Goal: Task Accomplishment & Management: Manage account settings

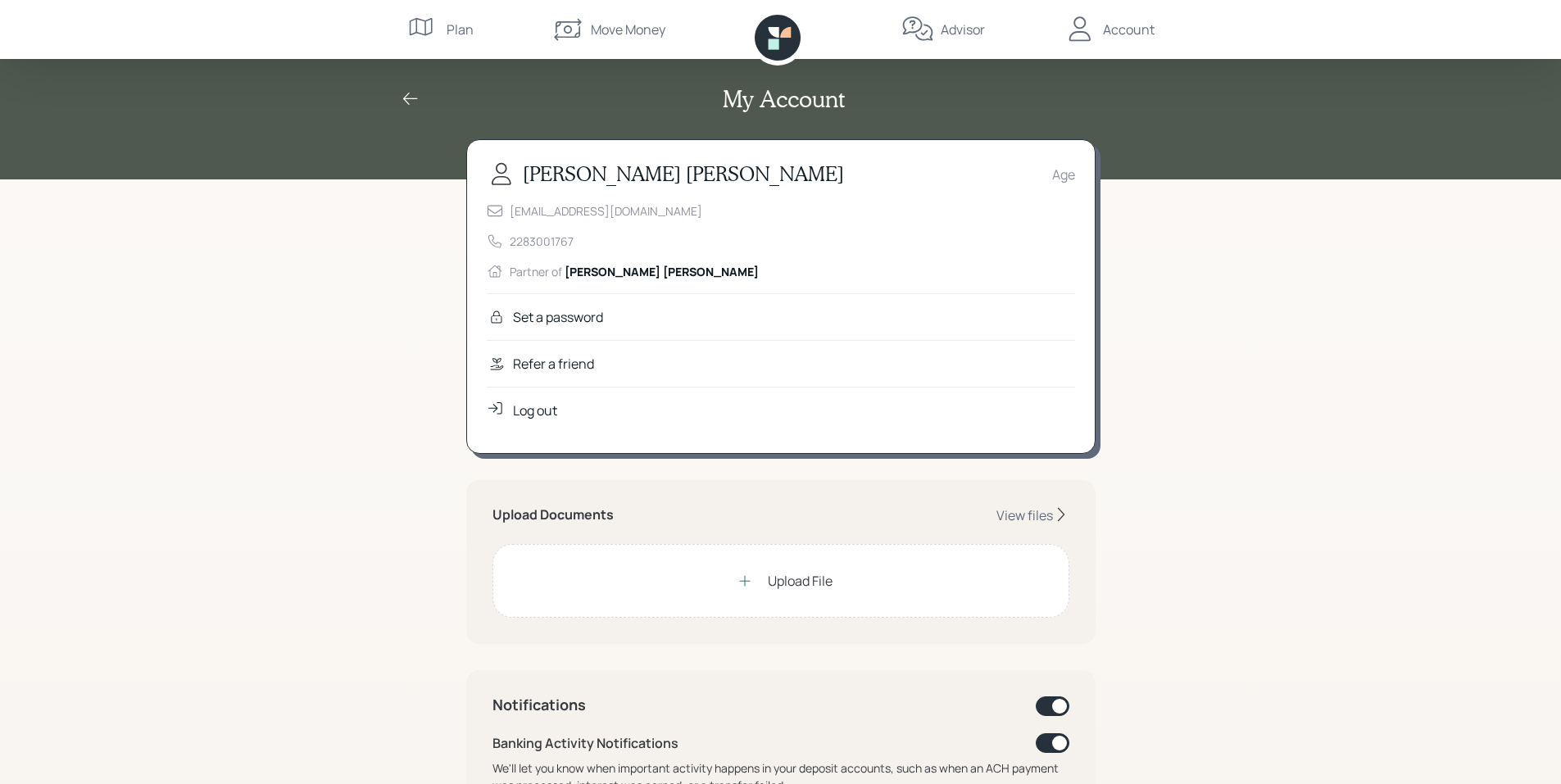
click at [569, 315] on div "Set a password" at bounding box center [558, 316] width 90 height 19
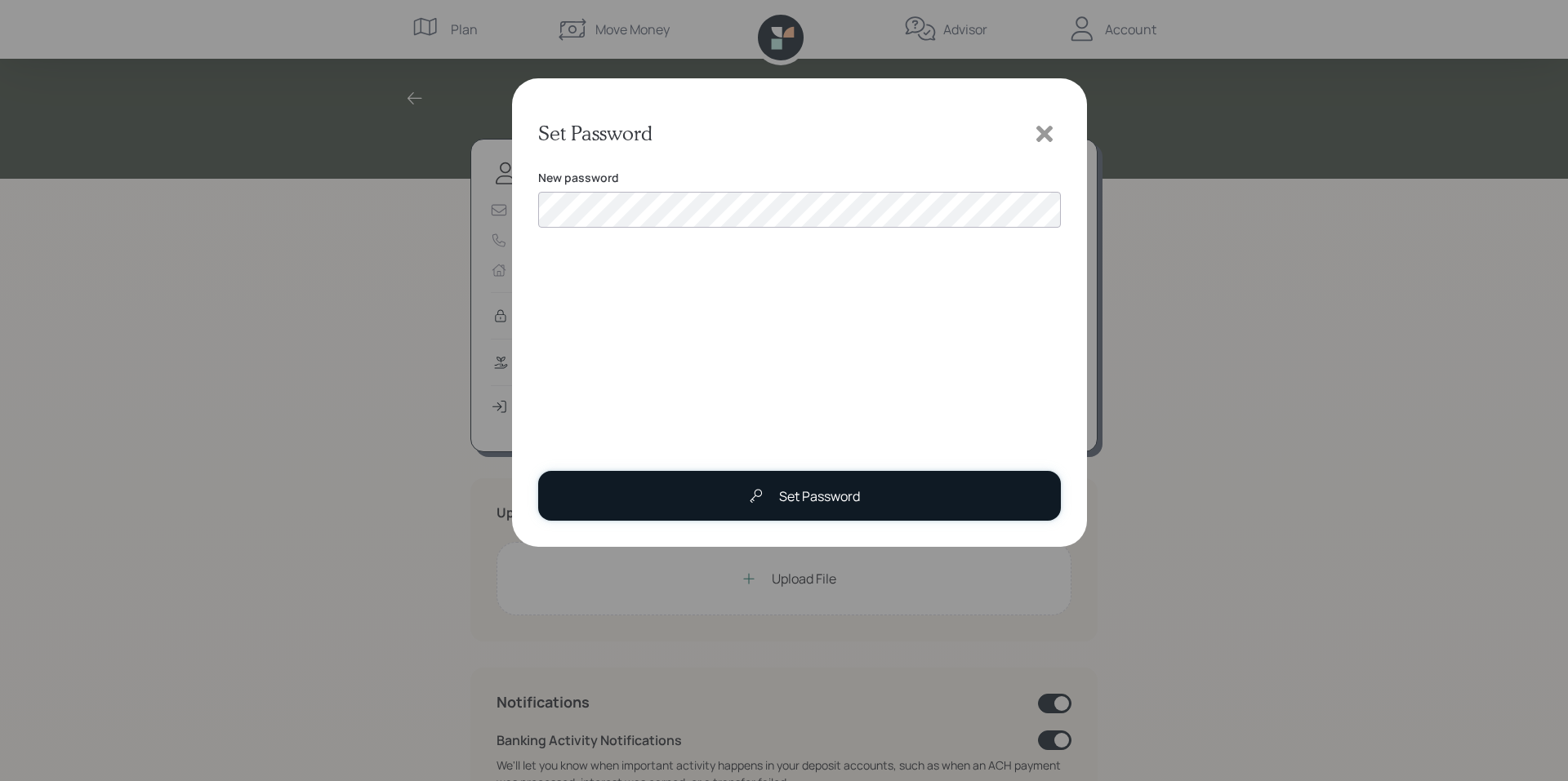
click at [819, 494] on div "Set Password" at bounding box center [819, 495] width 81 height 19
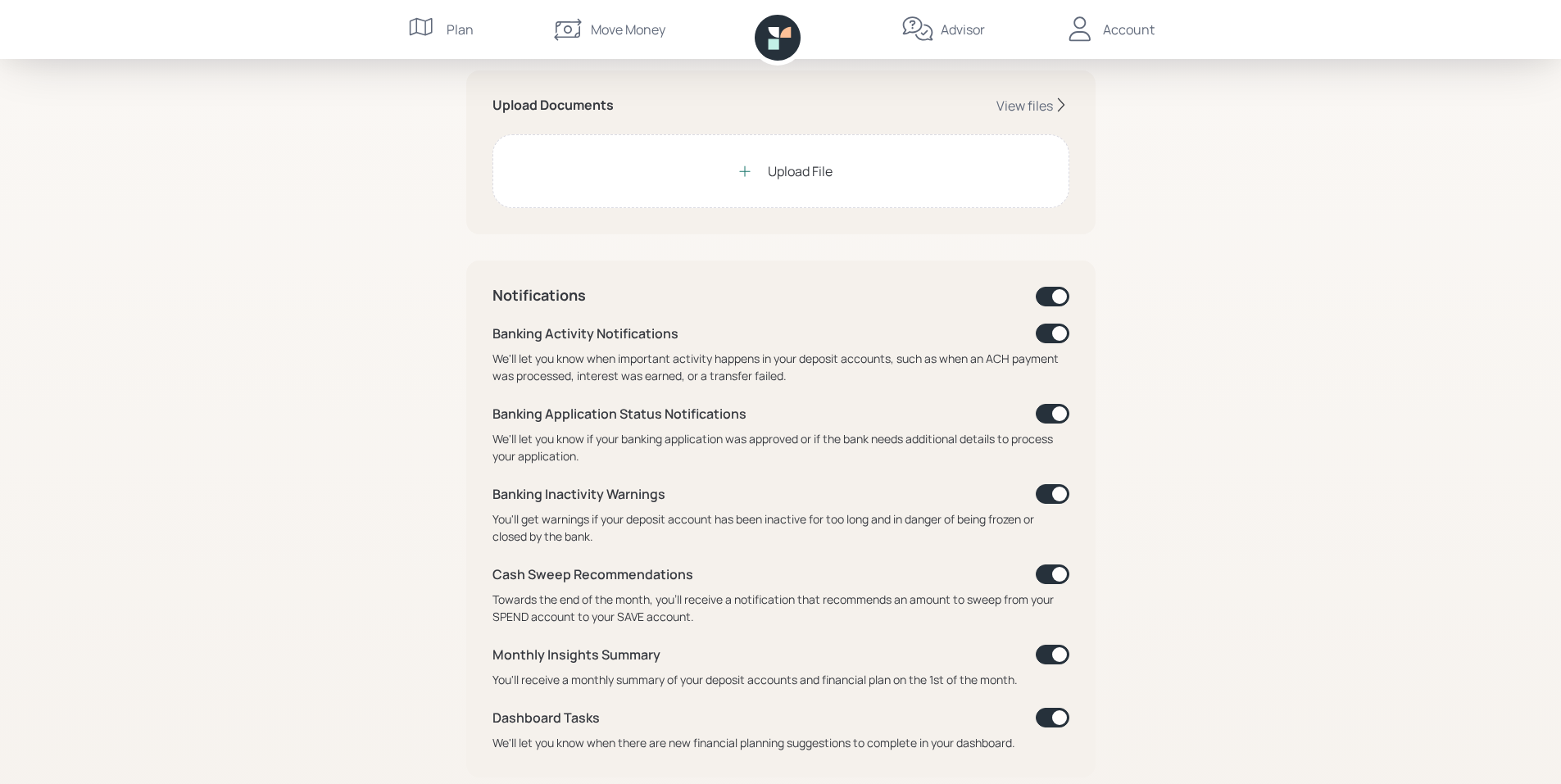
scroll to position [491, 0]
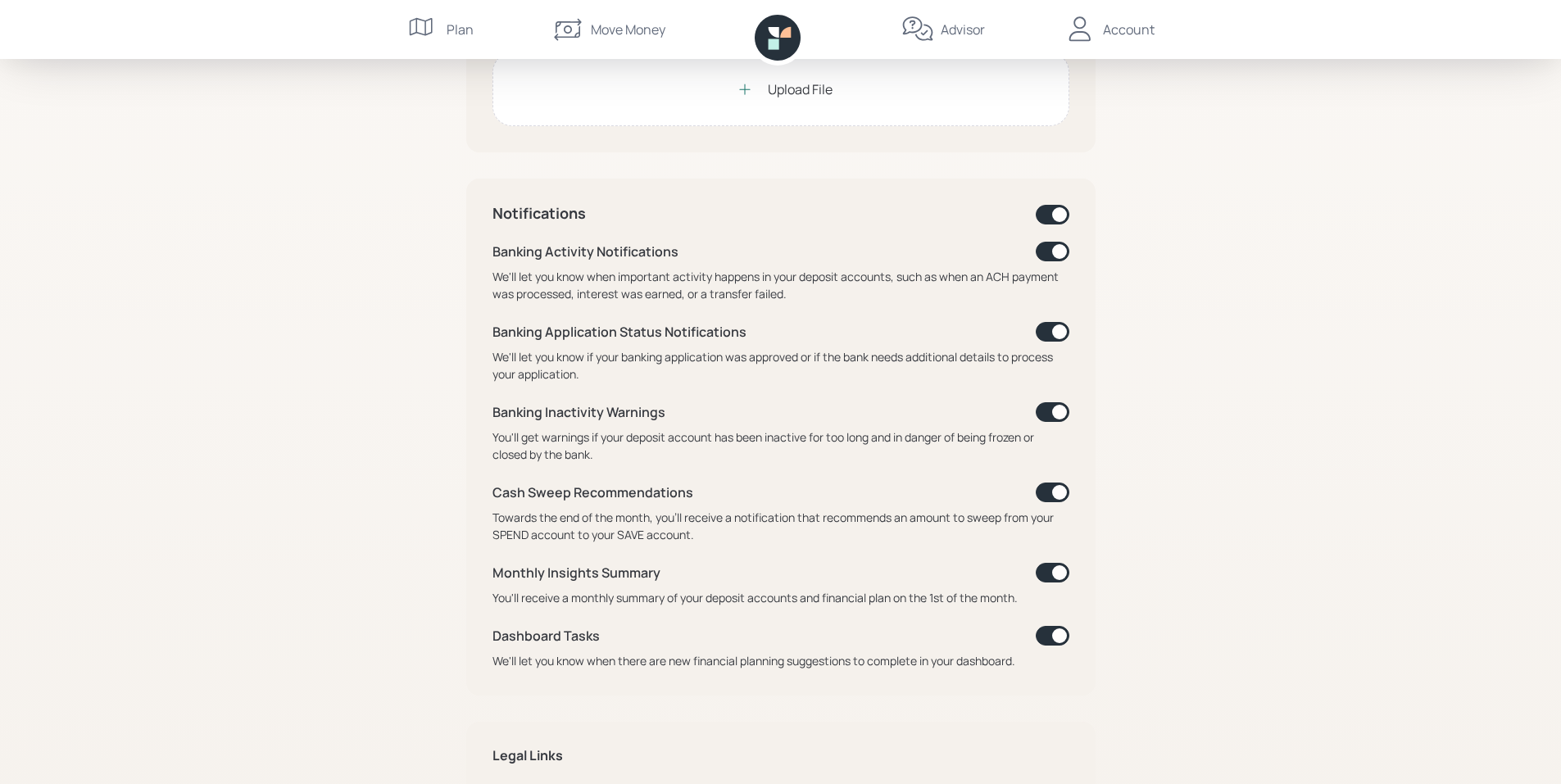
click at [1064, 212] on span at bounding box center [1053, 214] width 34 height 19
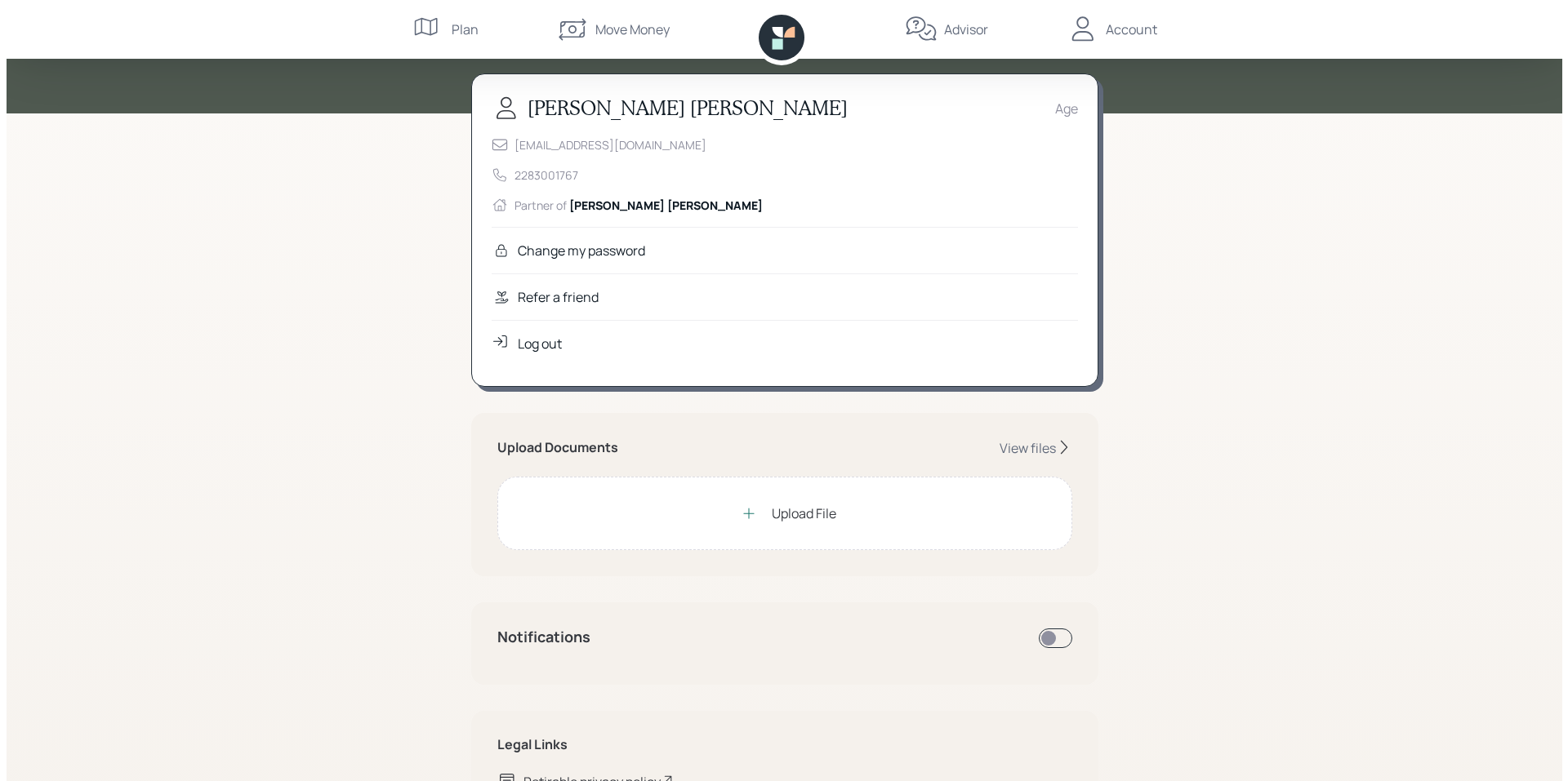
scroll to position [0, 0]
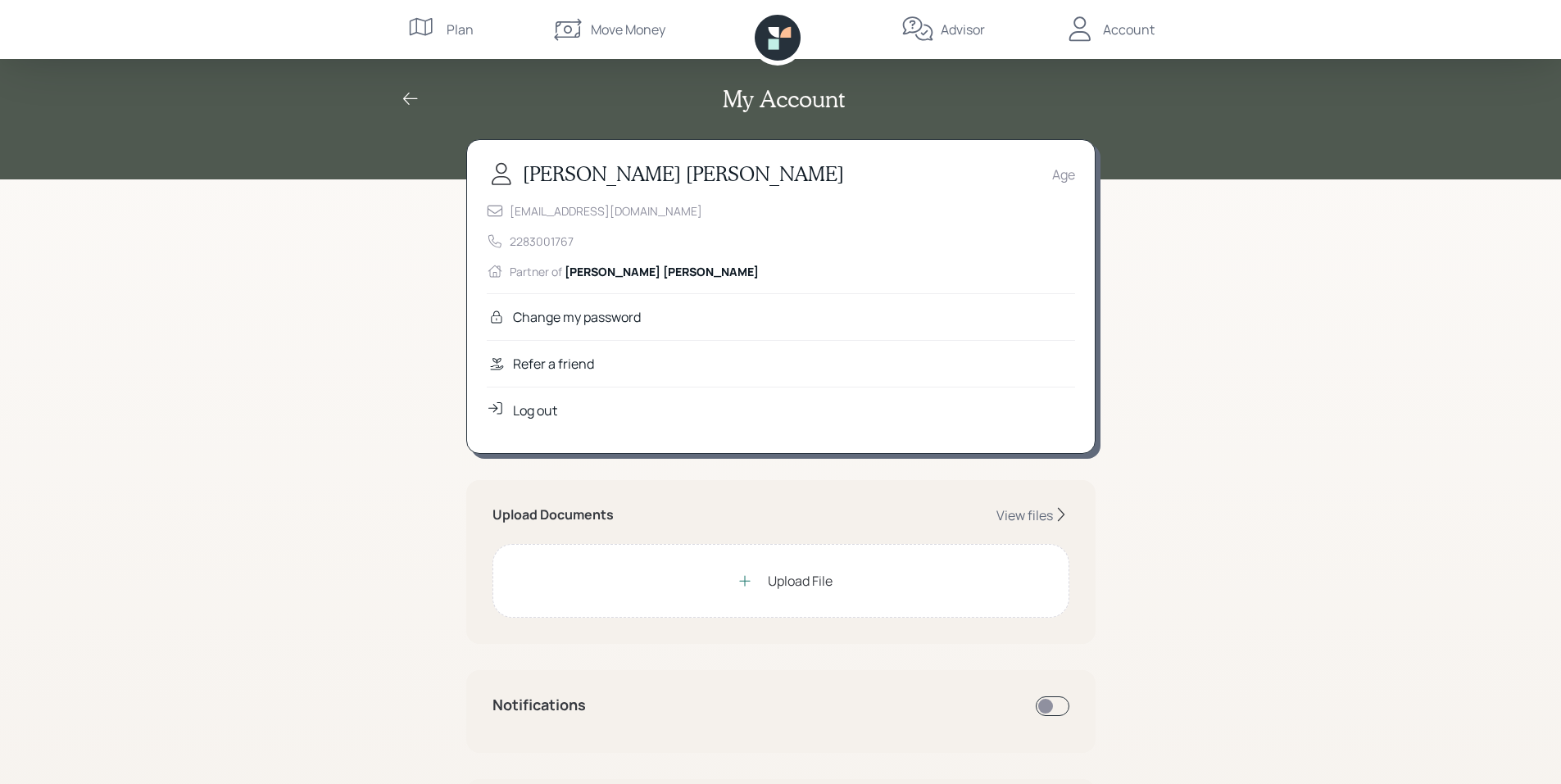
click at [806, 587] on div "Upload File" at bounding box center [799, 580] width 65 height 19
click at [789, 594] on div "Upload File" at bounding box center [780, 580] width 104 height 33
click at [1015, 517] on div "View files" at bounding box center [1024, 515] width 56 height 18
